Goal: Information Seeking & Learning: Stay updated

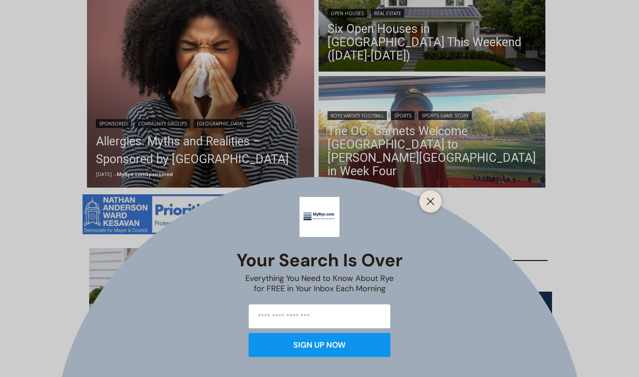
scroll to position [296, 0]
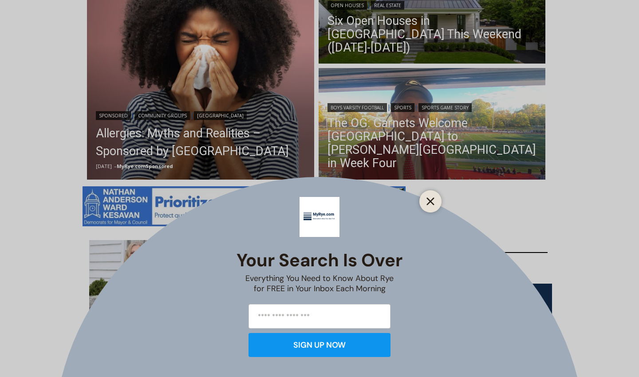
click at [425, 200] on button "Close" at bounding box center [430, 201] width 12 height 12
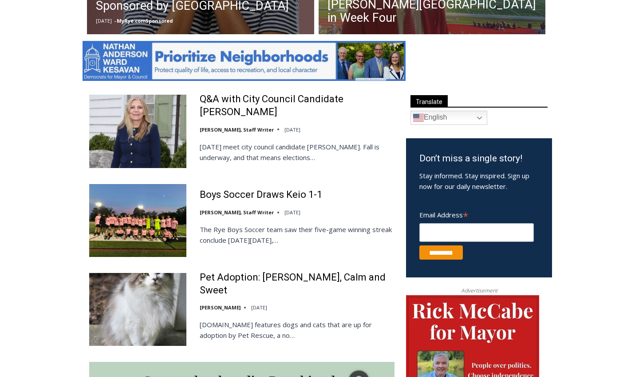
scroll to position [450, 0]
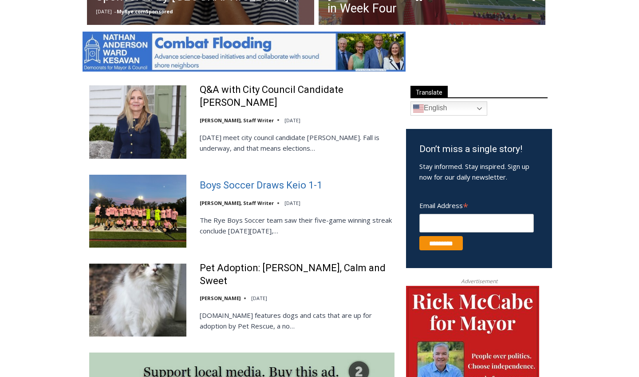
click at [288, 183] on link "Boys Soccer Draws Keio 1-1" at bounding box center [261, 185] width 123 height 13
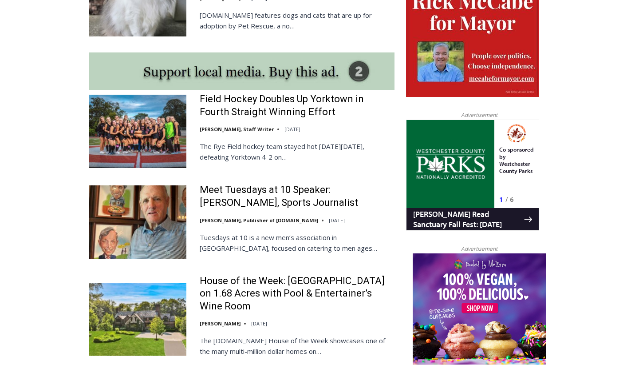
scroll to position [731, 0]
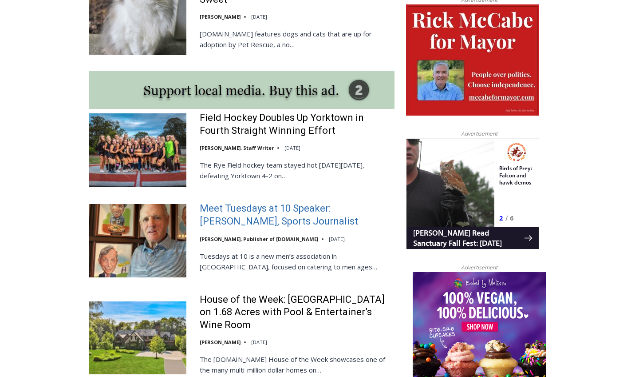
click at [249, 205] on link "Meet Tuesdays at 10 Speaker: Mark Mulvoy, Sports Journalist" at bounding box center [297, 214] width 195 height 25
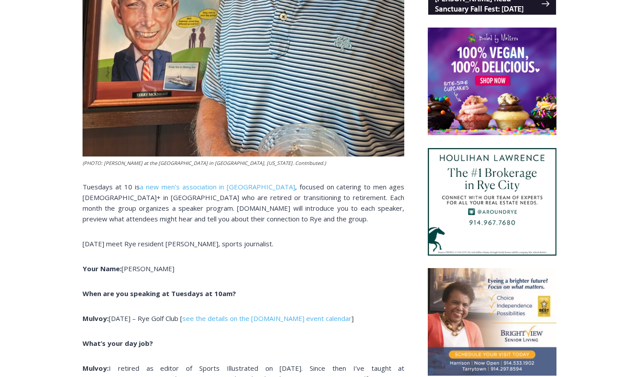
scroll to position [668, 0]
